Goal: Task Accomplishment & Management: Complete application form

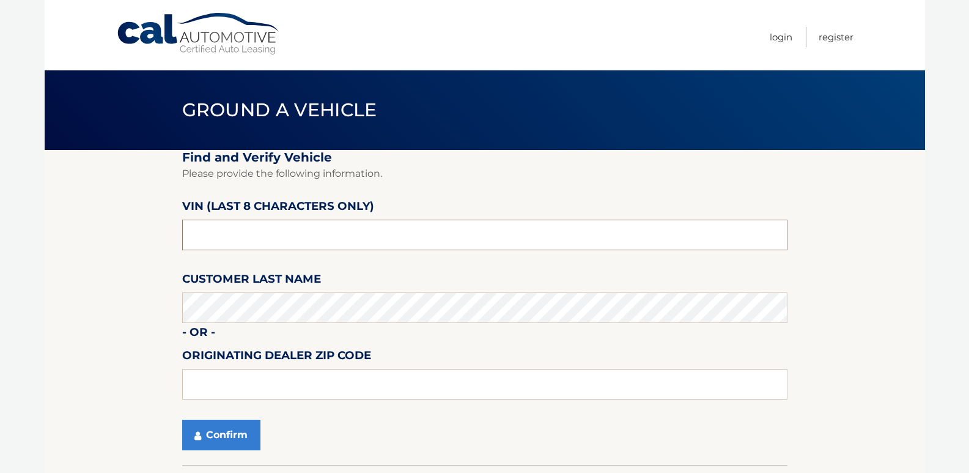
click at [257, 231] on input "text" at bounding box center [484, 234] width 605 height 31
drag, startPoint x: 254, startPoint y: 234, endPoint x: 135, endPoint y: 221, distance: 119.8
click at [135, 221] on section "Find and Verify Vehicle Please provide the following information. VIN (last 8 c…" at bounding box center [485, 307] width 880 height 315
type input "npn87127"
click at [232, 440] on button "Confirm" at bounding box center [221, 434] width 78 height 31
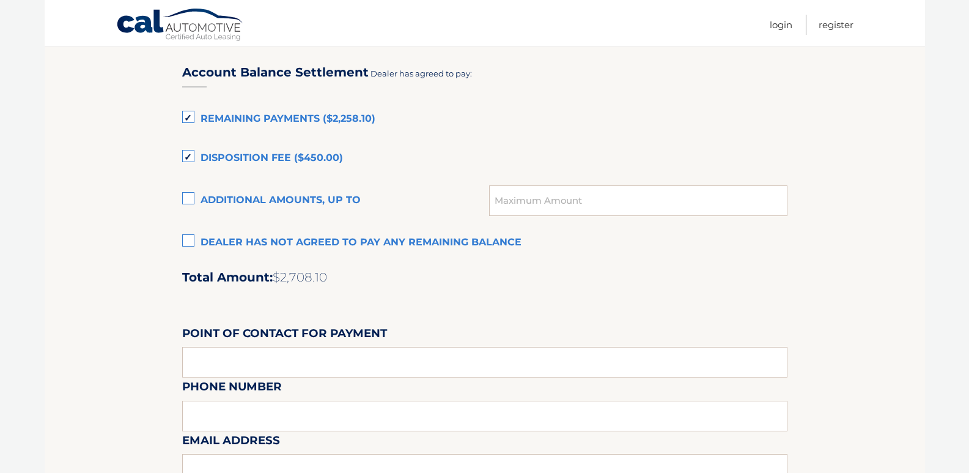
scroll to position [734, 0]
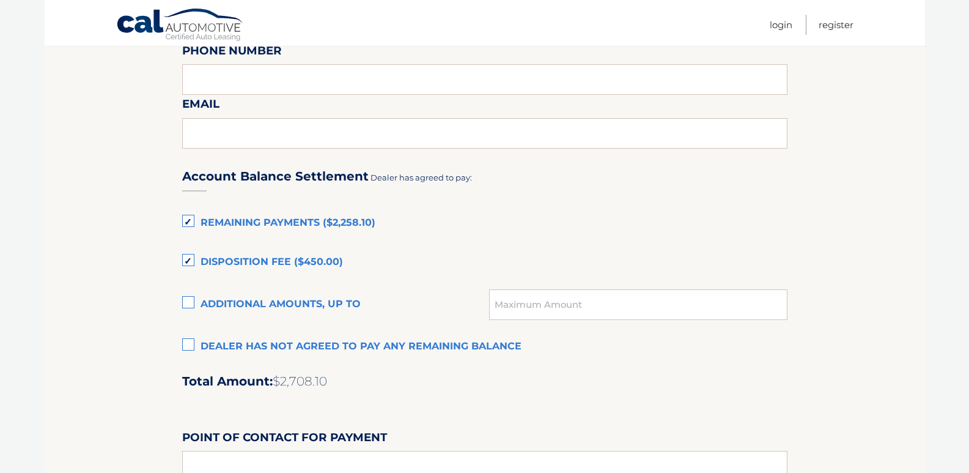
click at [189, 257] on label "Disposition Fee ($450.00)" at bounding box center [484, 262] width 605 height 24
click at [0, 0] on input "Disposition Fee ($450.00)" at bounding box center [0, 0] width 0 height 0
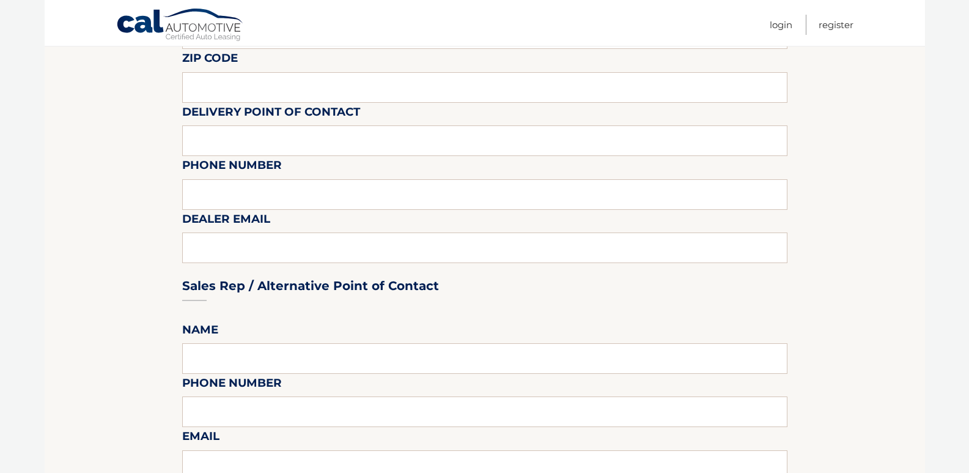
scroll to position [122, 0]
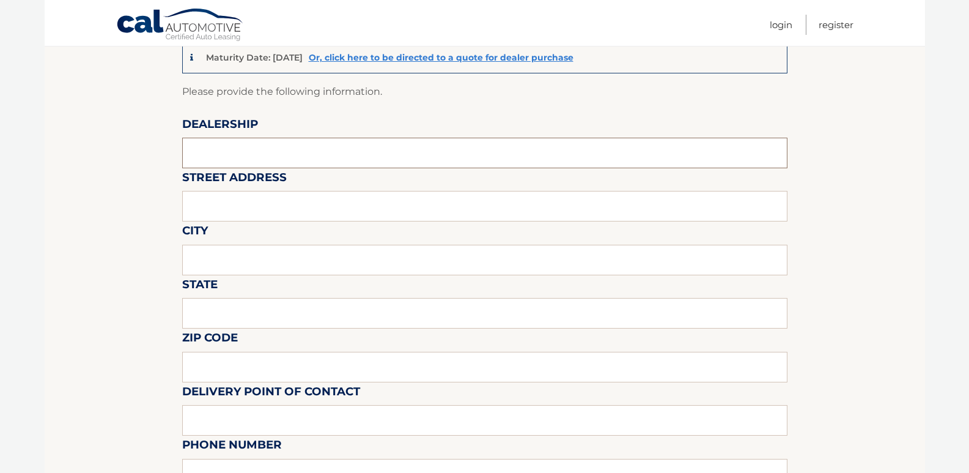
click at [253, 149] on input "text" at bounding box center [484, 153] width 605 height 31
click at [330, 144] on input "text" at bounding box center [484, 153] width 605 height 31
type input "Marina Dodge"
click at [232, 221] on input "text" at bounding box center [484, 206] width 605 height 31
type input "943 Ridge Rd"
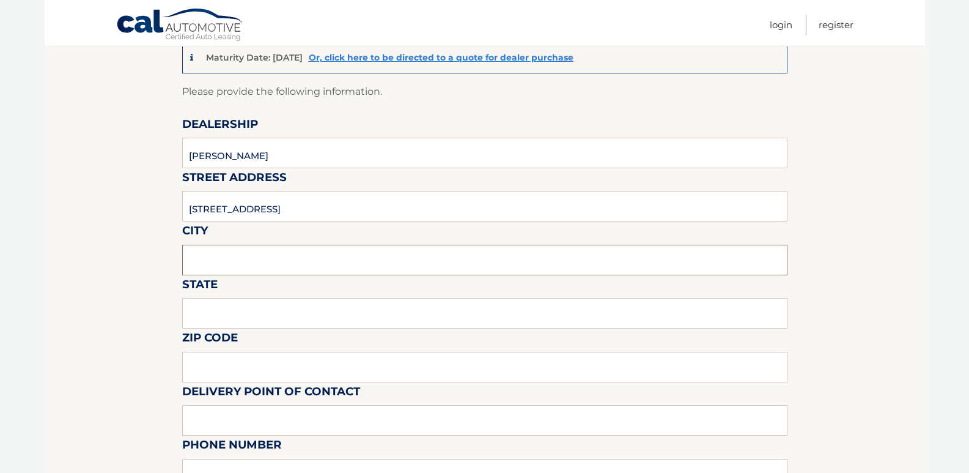
click at [228, 267] on input "text" at bounding box center [484, 260] width 605 height 31
type input "Webster"
click at [251, 308] on input "text" at bounding box center [484, 313] width 605 height 31
type input "NY"
click at [245, 374] on input "text" at bounding box center [484, 367] width 605 height 31
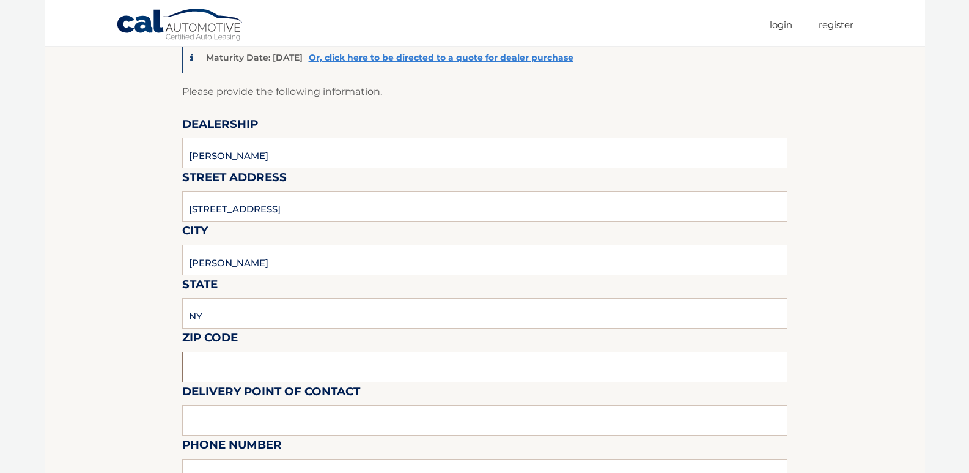
type input "14580"
click at [257, 424] on input "text" at bounding box center [484, 420] width 605 height 31
type input "Corey"
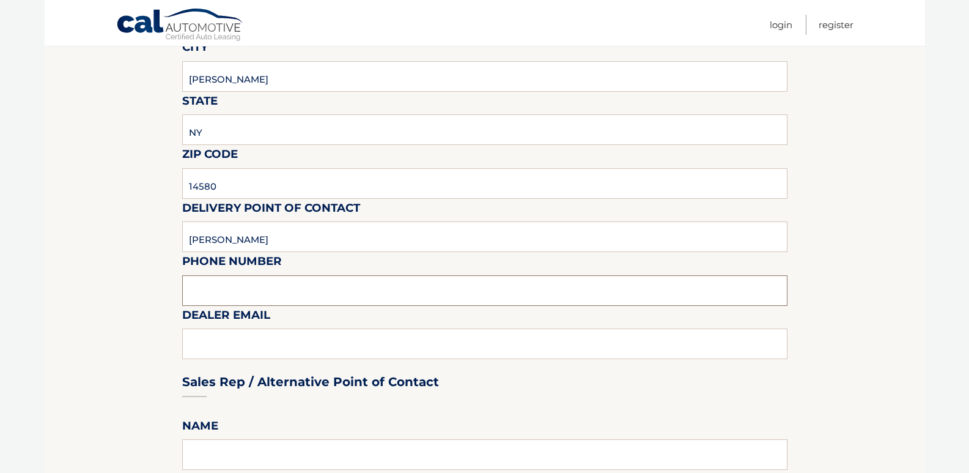
click at [276, 291] on input "text" at bounding box center [484, 290] width 605 height 31
type input "5854460166"
click at [253, 346] on div "Sales Rep / Alternative Point of Contact" at bounding box center [484, 358] width 605 height 86
click at [253, 347] on div "Sales Rep / Alternative Point of Contact" at bounding box center [484, 358] width 605 height 86
click at [312, 295] on input "5854460166" at bounding box center [484, 290] width 605 height 31
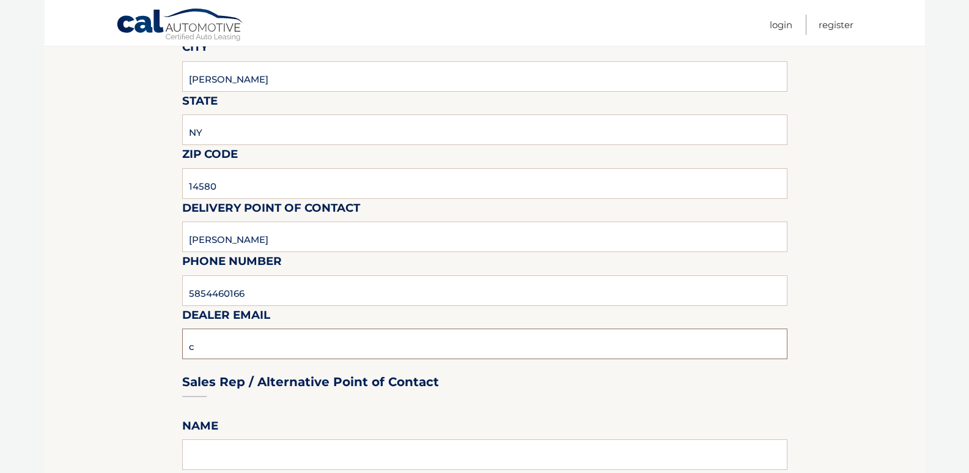
type input "Clee@marinaautogroup.com"
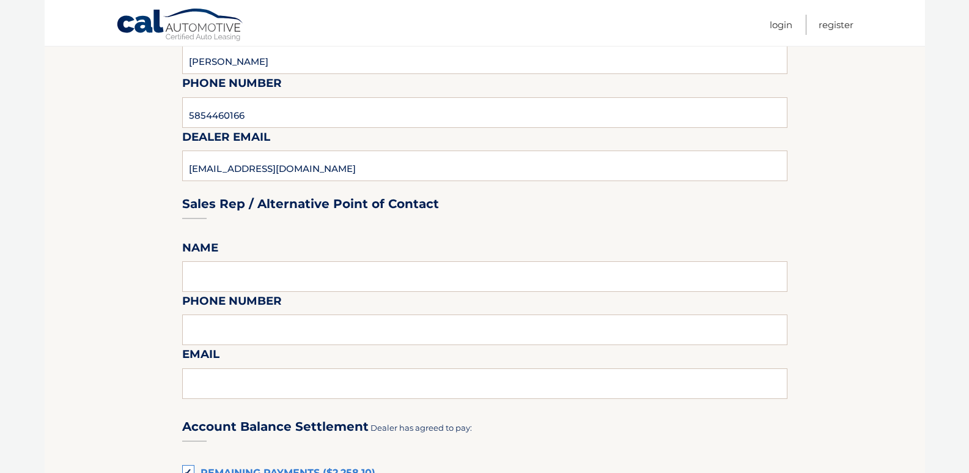
scroll to position [489, 0]
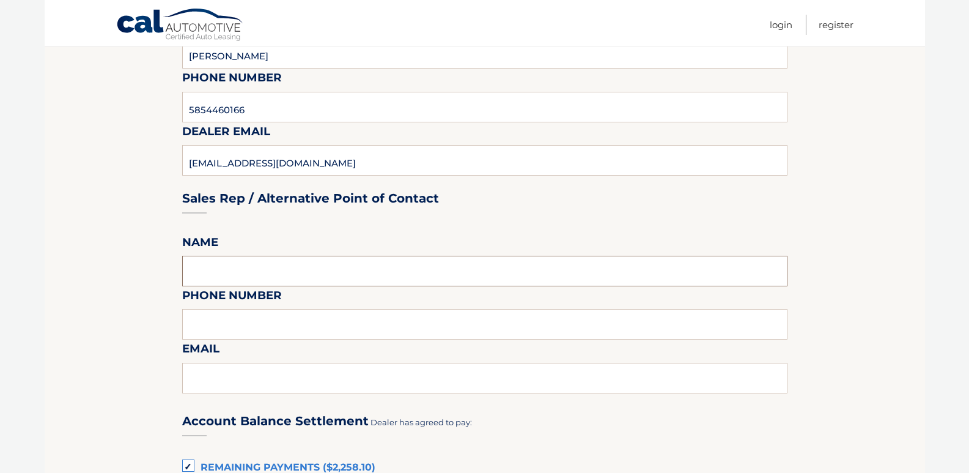
click at [245, 265] on input "text" at bounding box center [484, 271] width 605 height 31
type input "Tony"
click at [223, 331] on input "text" at bounding box center [484, 324] width 605 height 31
type input "5854460148"
click at [232, 374] on input "text" at bounding box center [484, 378] width 605 height 31
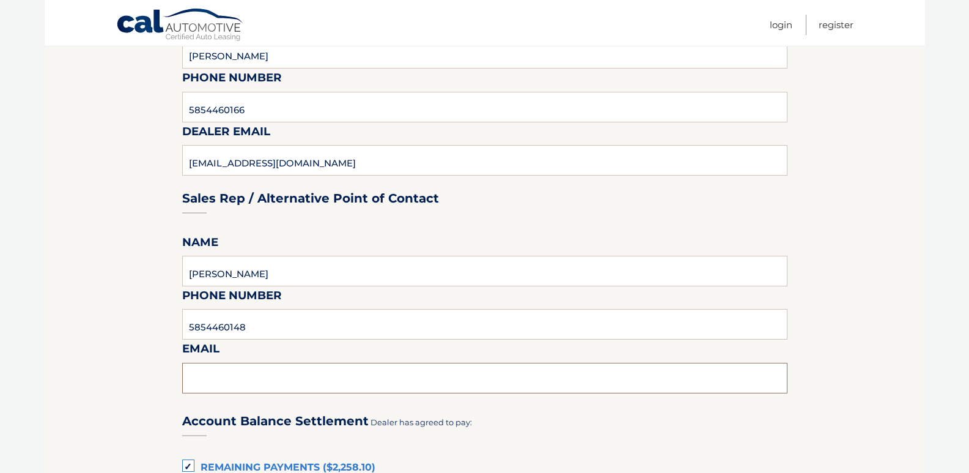
type input "tgabriecars35@gmail.com"
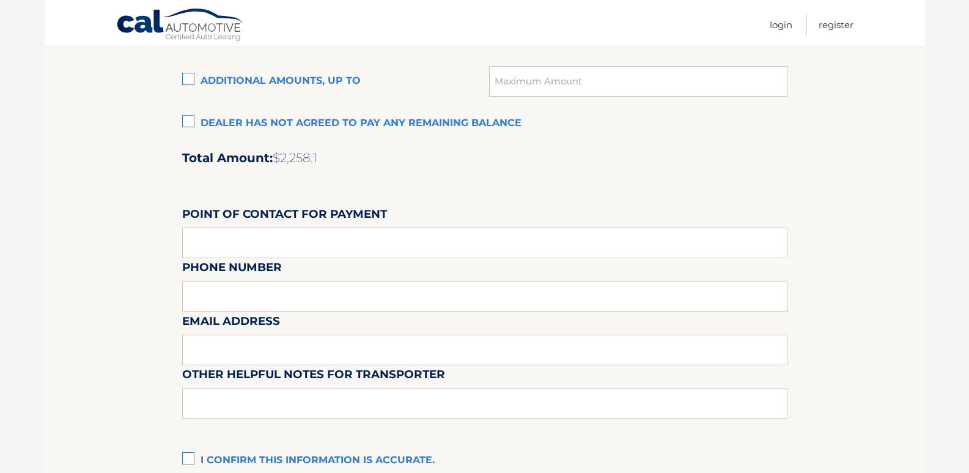
scroll to position [978, 0]
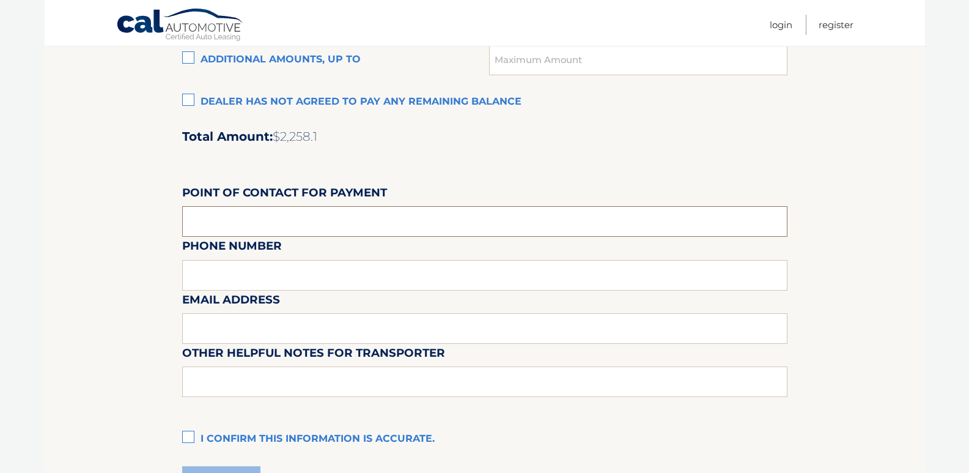
click at [282, 220] on input "text" at bounding box center [484, 221] width 605 height 31
type input "Sue Deutsch"
click at [255, 275] on div "Email Address" at bounding box center [484, 263] width 605 height 53
click at [270, 275] on div "Email Address" at bounding box center [484, 263] width 605 height 53
click at [301, 224] on input "Sue Deutsch" at bounding box center [484, 221] width 605 height 31
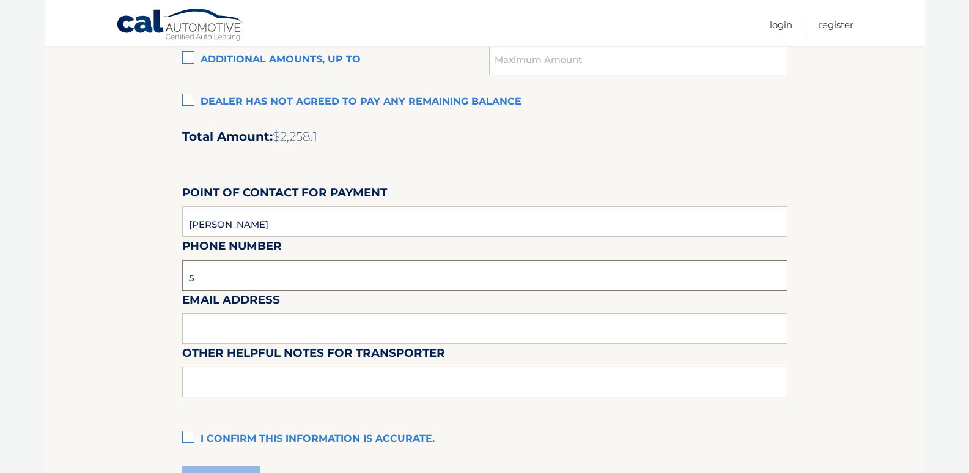
type input "5854460126"
click at [249, 333] on input "text" at bounding box center [484, 328] width 605 height 31
type input "sdeutsch@marinaautogroup.com"
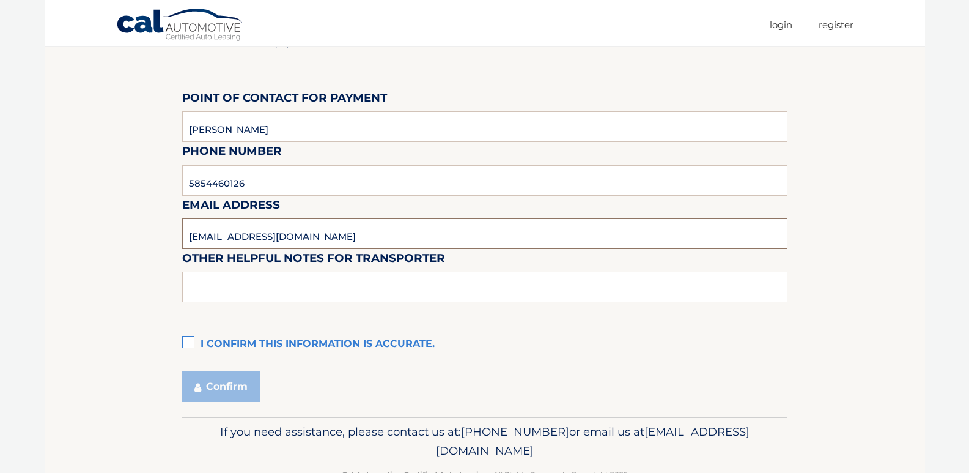
scroll to position [1101, 0]
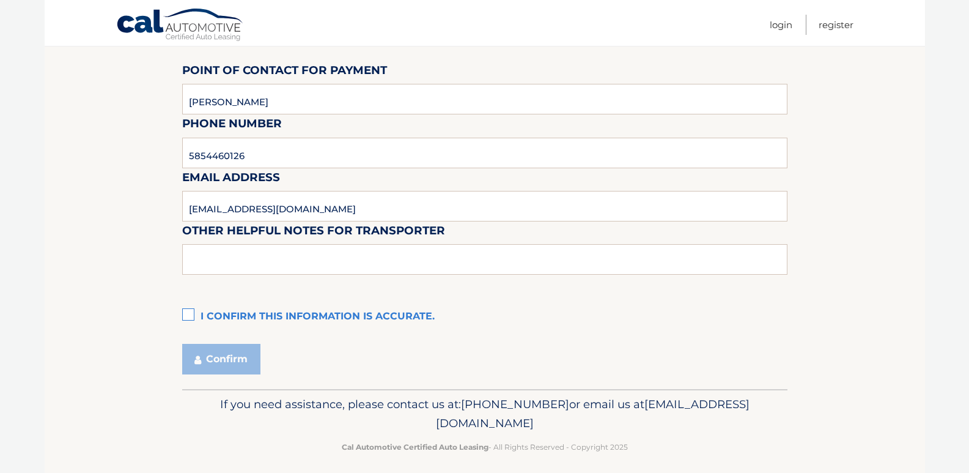
click at [189, 313] on label "I confirm this information is accurate." at bounding box center [484, 316] width 605 height 24
click at [0, 0] on input "I confirm this information is accurate." at bounding box center [0, 0] width 0 height 0
click at [222, 361] on button "Confirm" at bounding box center [221, 359] width 78 height 31
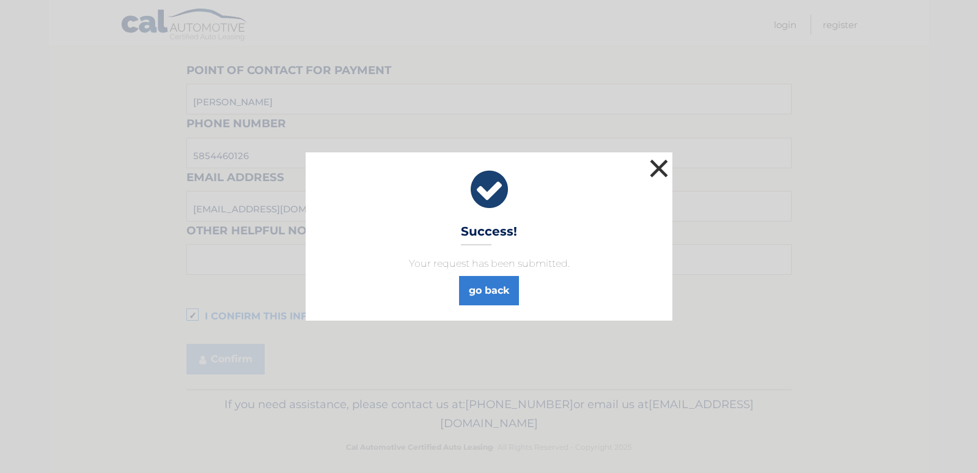
click at [662, 167] on button "×" at bounding box center [659, 168] width 24 height 24
